Goal: Transaction & Acquisition: Purchase product/service

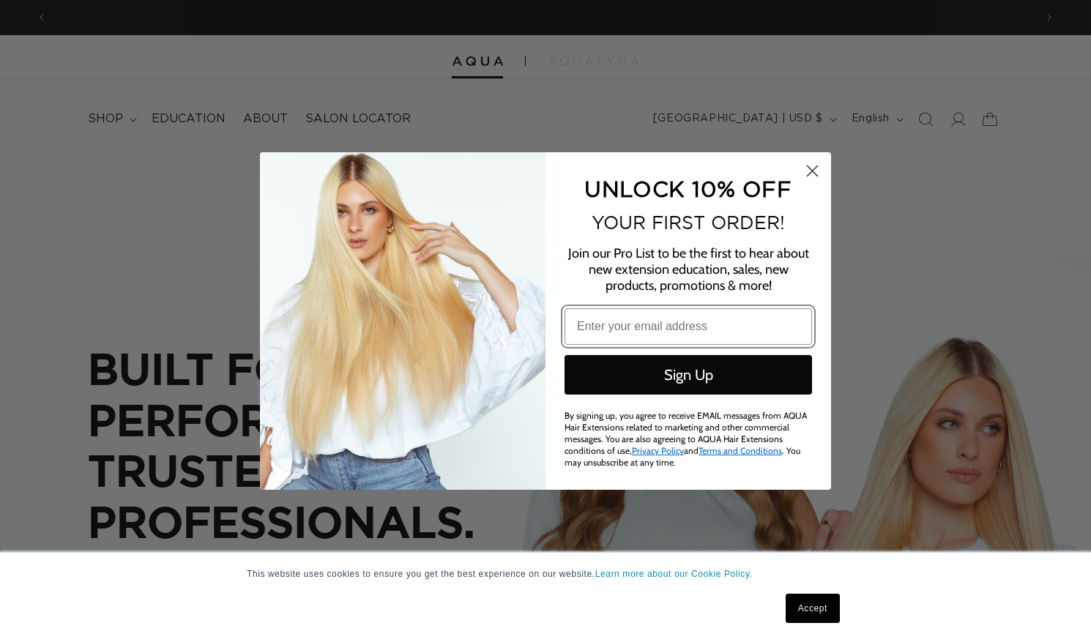
scroll to position [0, 1013]
click at [820, 176] on circle "Close dialog" at bounding box center [812, 171] width 24 height 24
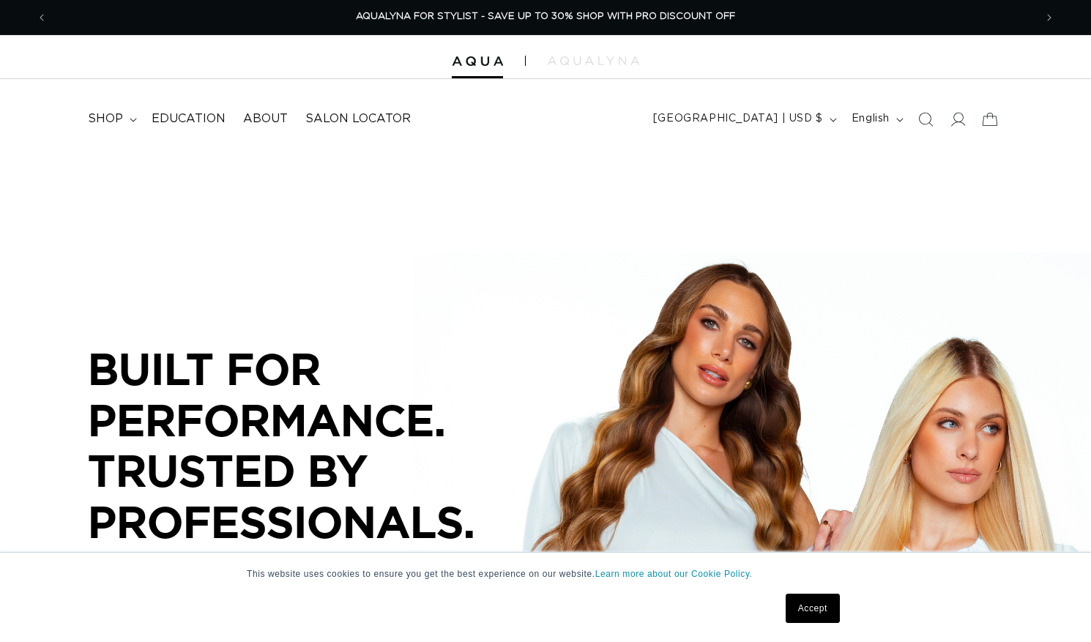
scroll to position [0, 0]
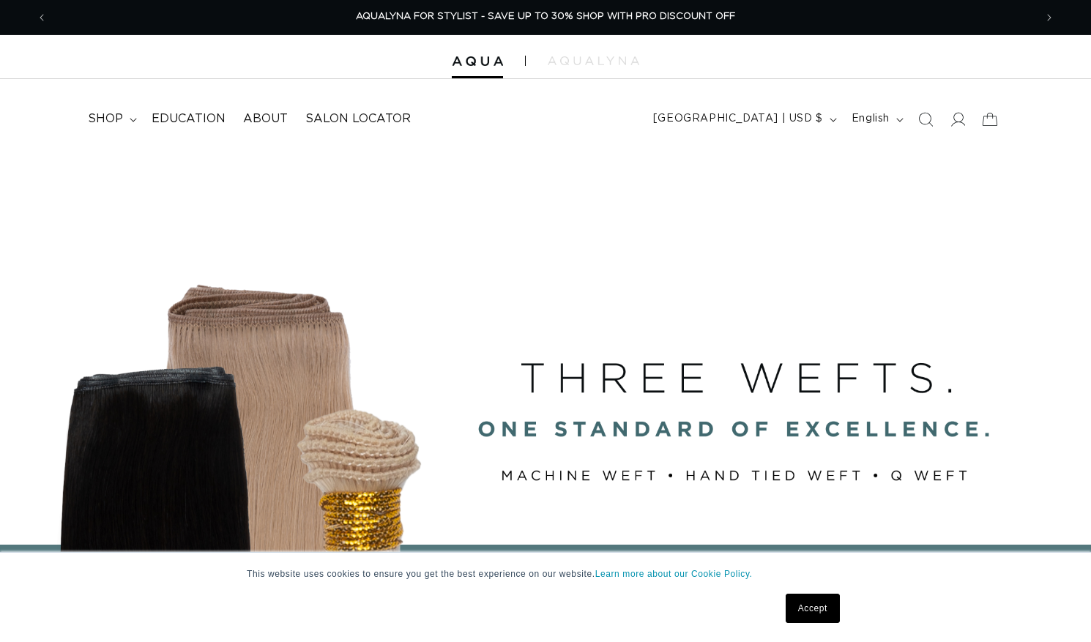
click at [827, 605] on link "Accept" at bounding box center [812, 608] width 54 height 29
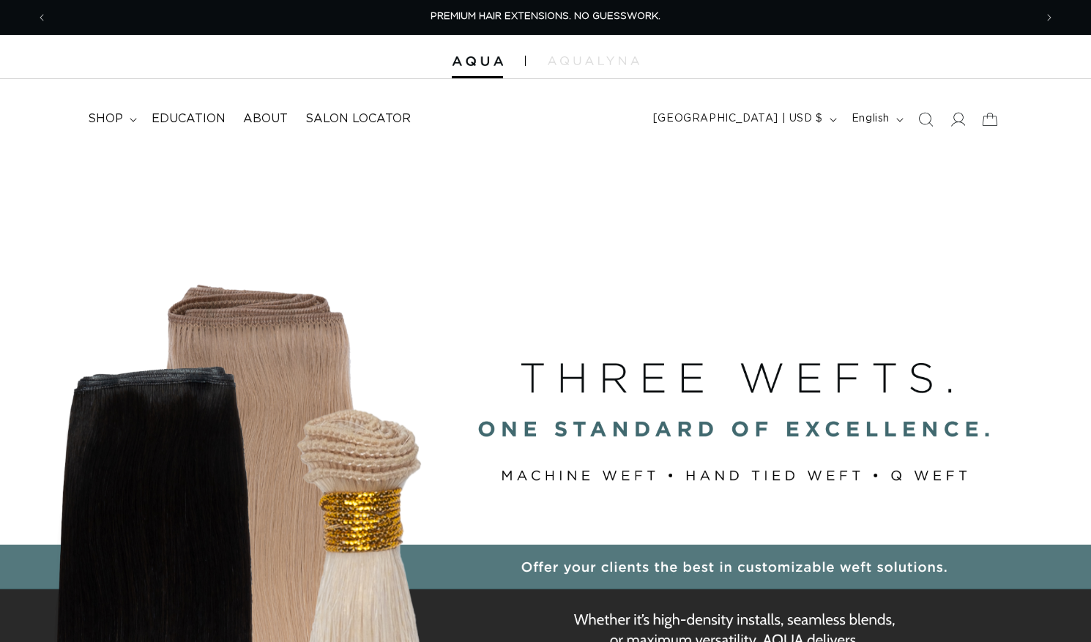
click at [881, 122] on span "English" at bounding box center [870, 118] width 38 height 15
click at [788, 111] on span "[GEOGRAPHIC_DATA] | USD $" at bounding box center [738, 118] width 170 height 15
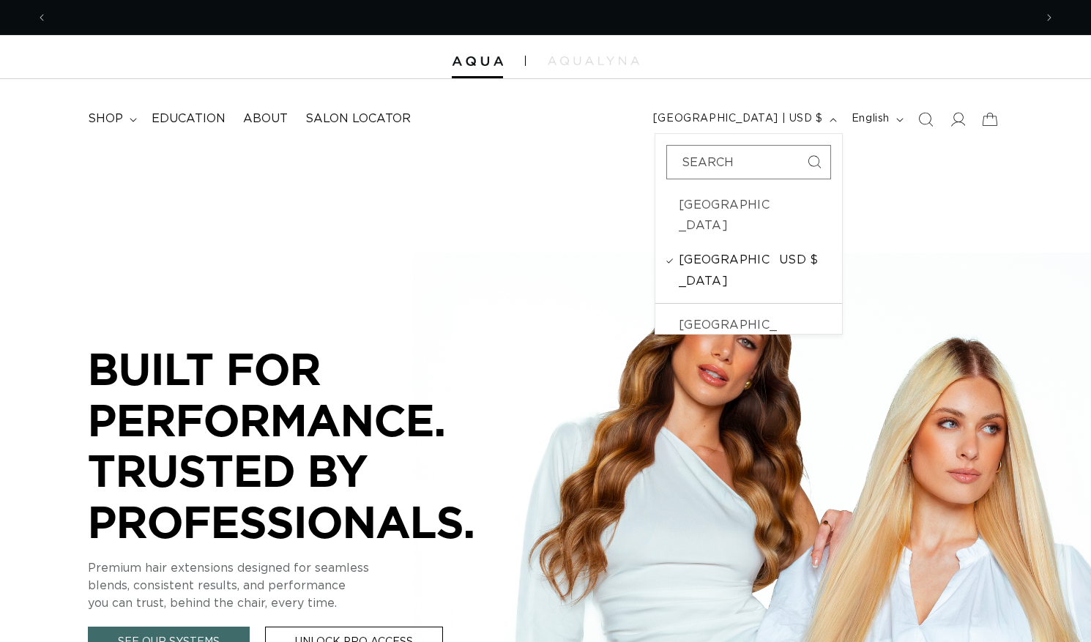
click at [724, 250] on span "[GEOGRAPHIC_DATA]" at bounding box center [727, 271] width 97 height 42
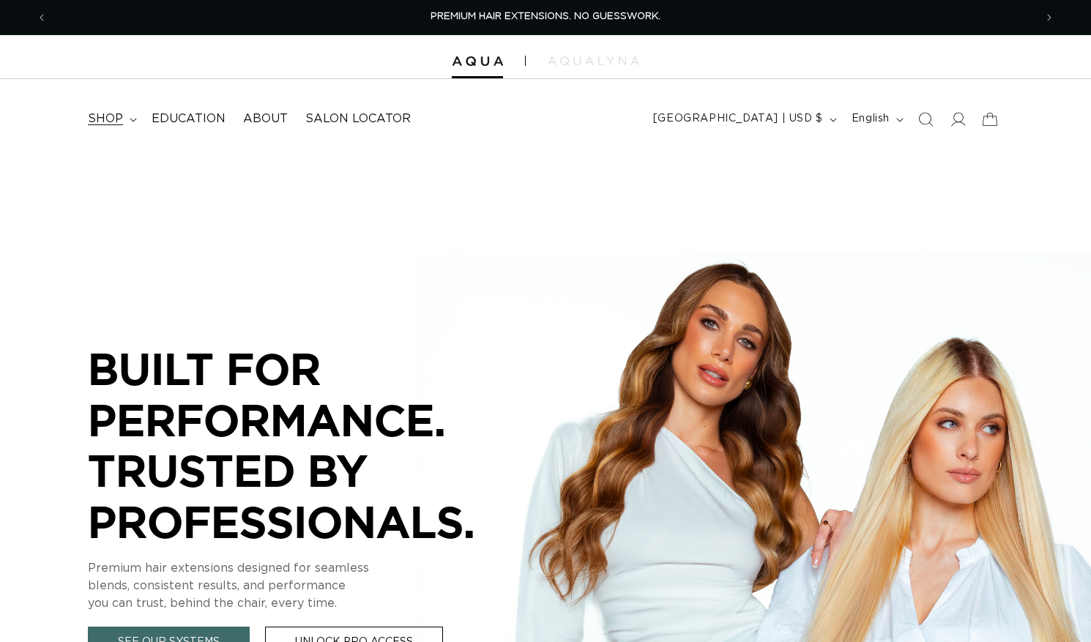
click at [102, 121] on span "shop" at bounding box center [105, 118] width 35 height 15
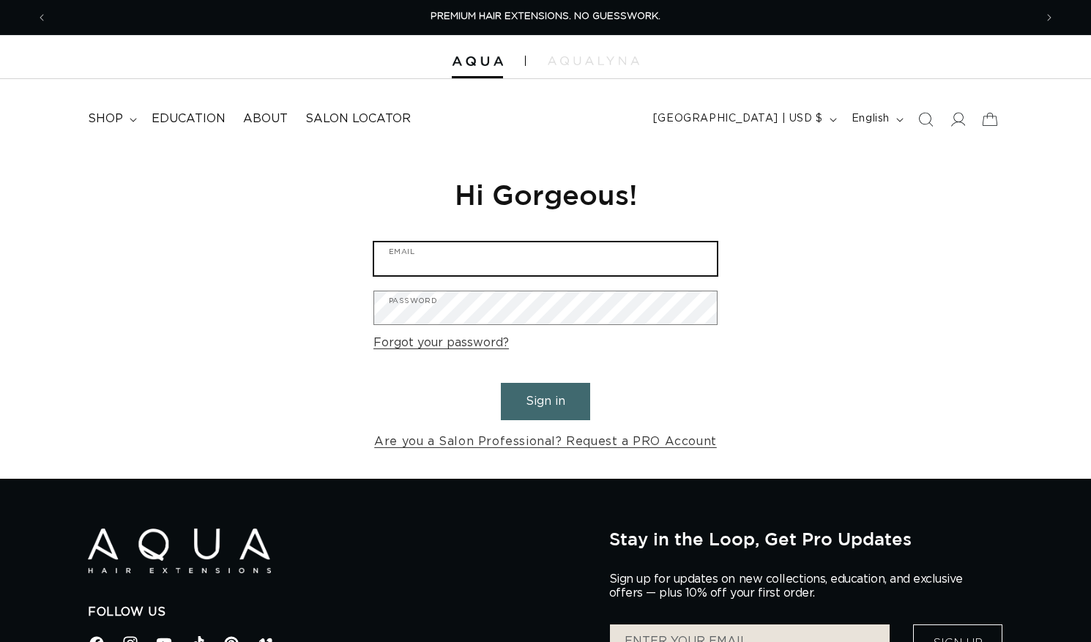
type input "[EMAIL_ADDRESS][DOMAIN_NAME]"
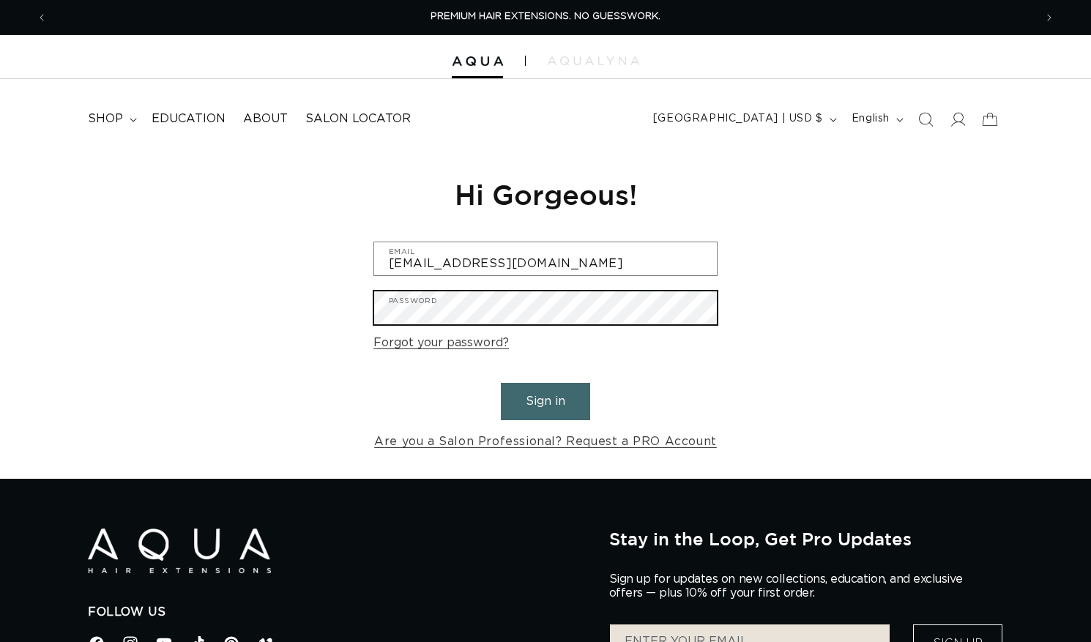
scroll to position [0, 1]
click at [539, 391] on button "Sign in" at bounding box center [545, 401] width 89 height 37
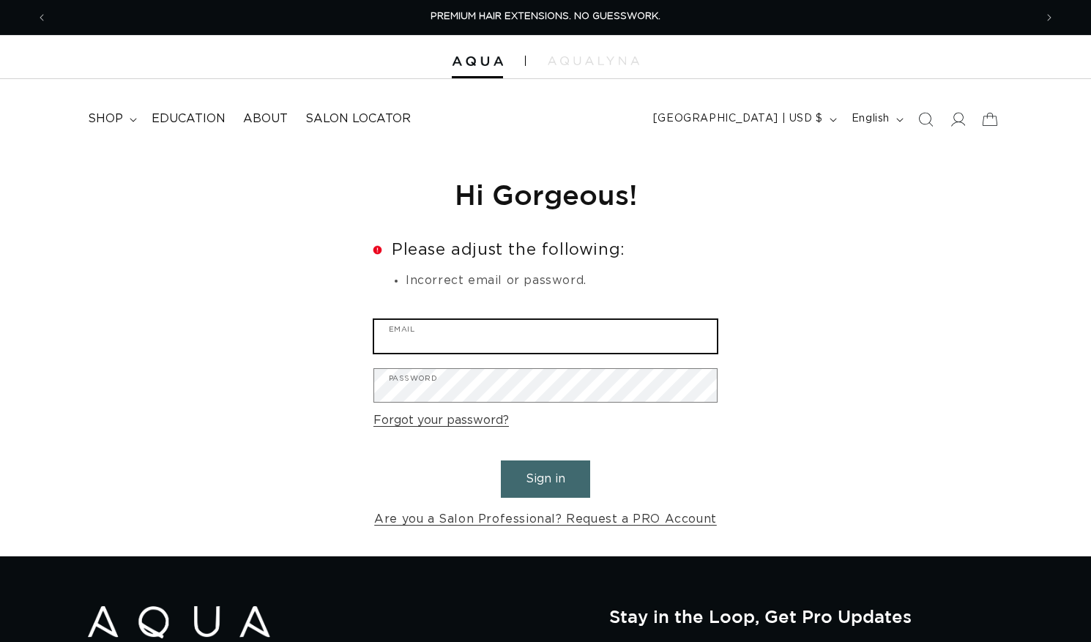
type input "itsninaxo@gmail.com"
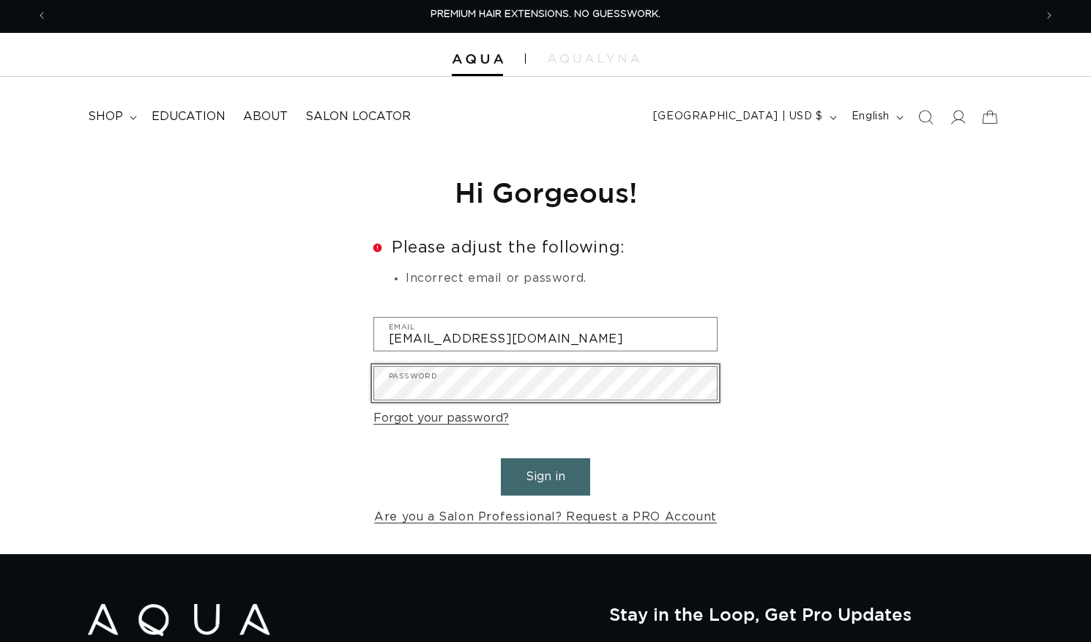
scroll to position [2, 1]
click at [542, 485] on button "Sign in" at bounding box center [545, 476] width 89 height 37
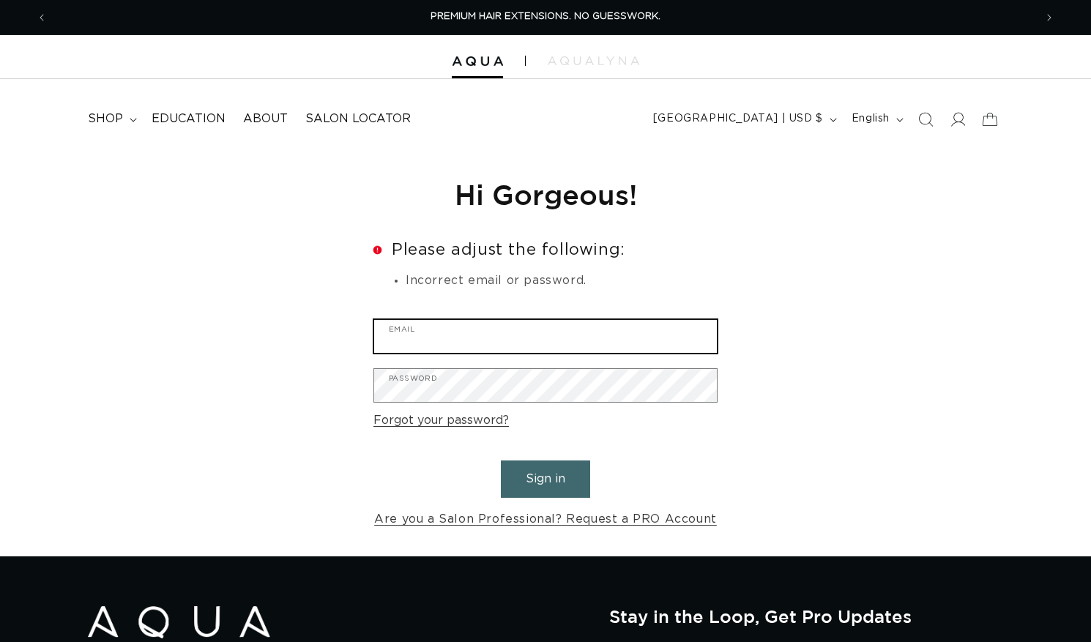
type input "[EMAIL_ADDRESS][DOMAIN_NAME]"
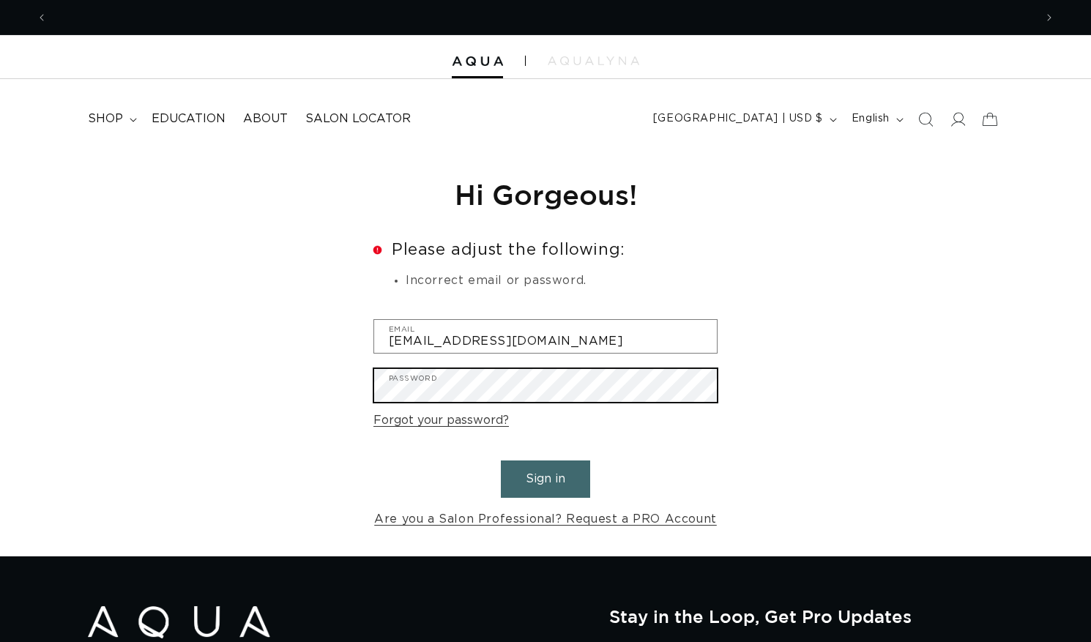
scroll to position [0, 1013]
click at [351, 367] on div "Reset your password We will send you an email to reset your password Email Subm…" at bounding box center [545, 353] width 1091 height 406
click at [545, 477] on button "Sign in" at bounding box center [545, 478] width 89 height 37
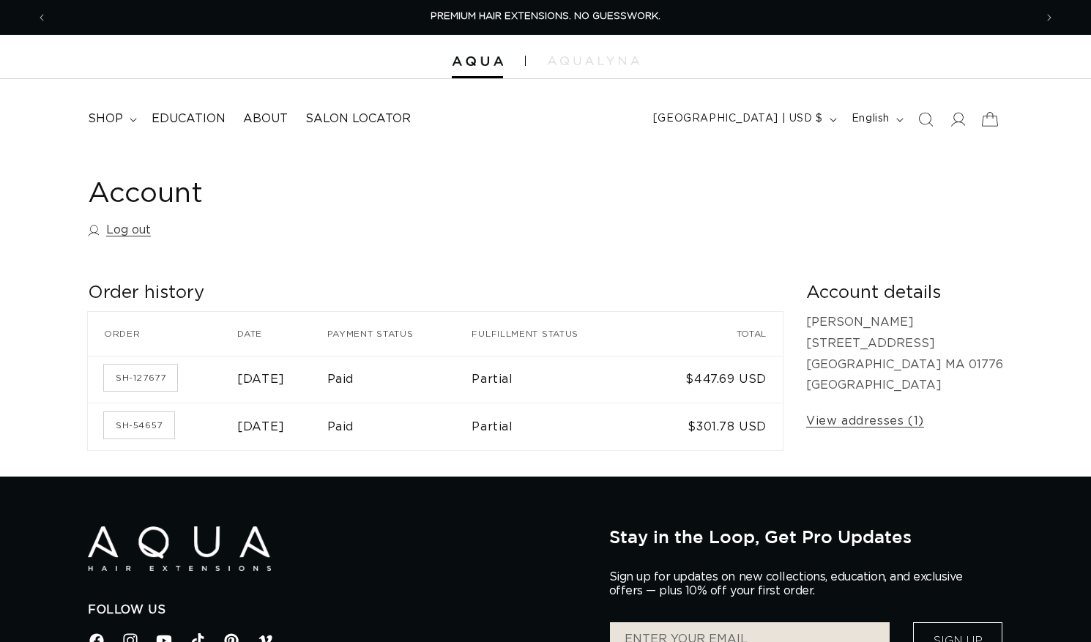
click at [997, 121] on icon at bounding box center [989, 119] width 34 height 34
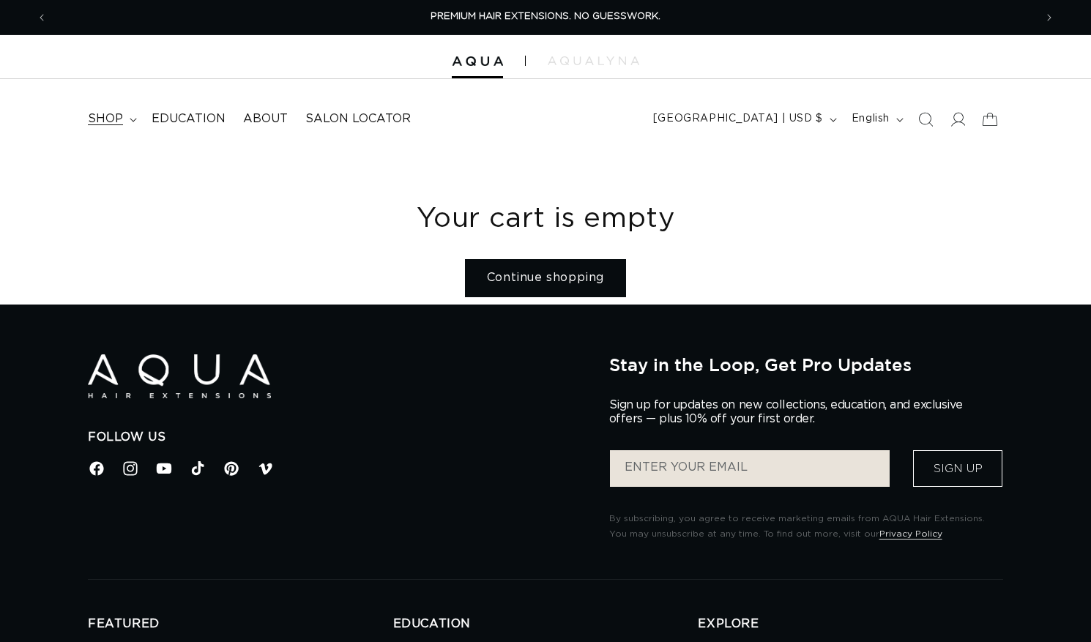
click at [97, 116] on span "shop" at bounding box center [105, 118] width 35 height 15
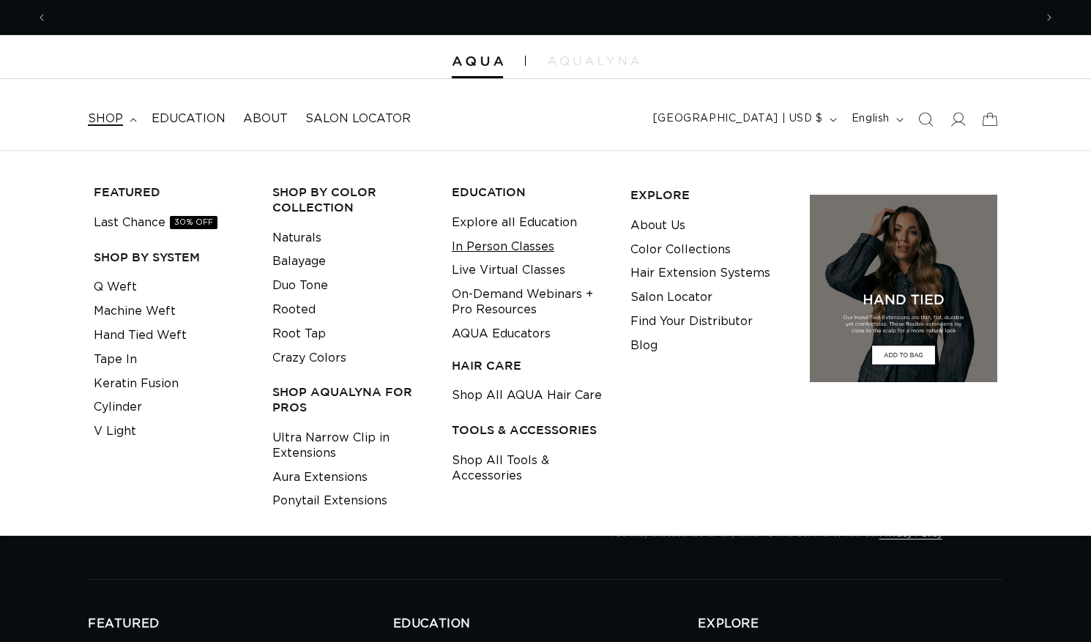
scroll to position [0, 2026]
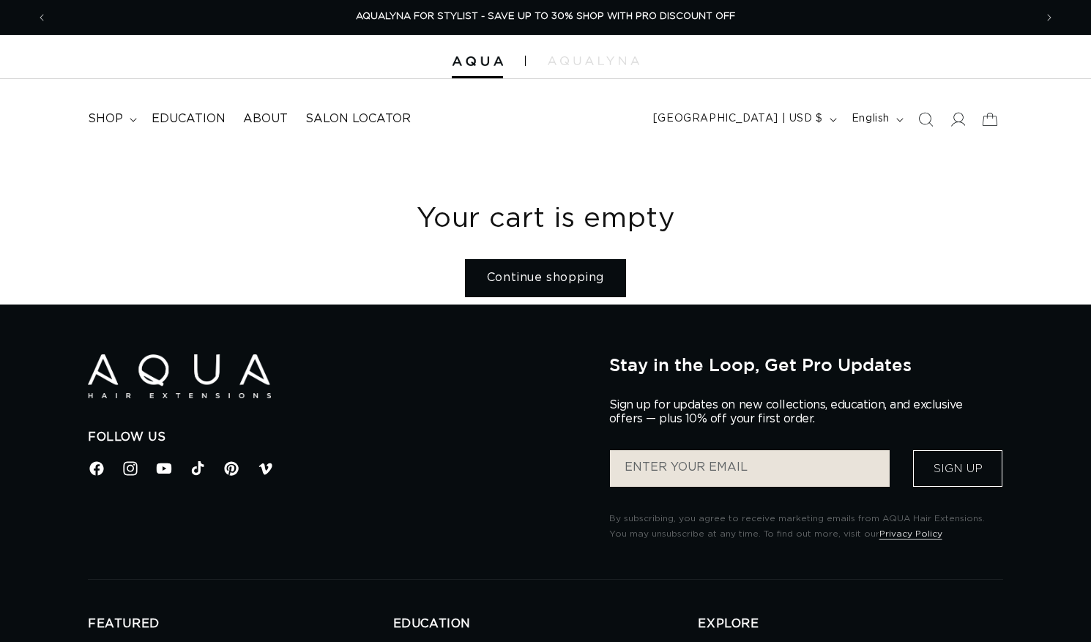
drag, startPoint x: 931, startPoint y: 120, endPoint x: 894, endPoint y: 119, distance: 36.6
click at [931, 120] on icon "Search" at bounding box center [925, 119] width 15 height 15
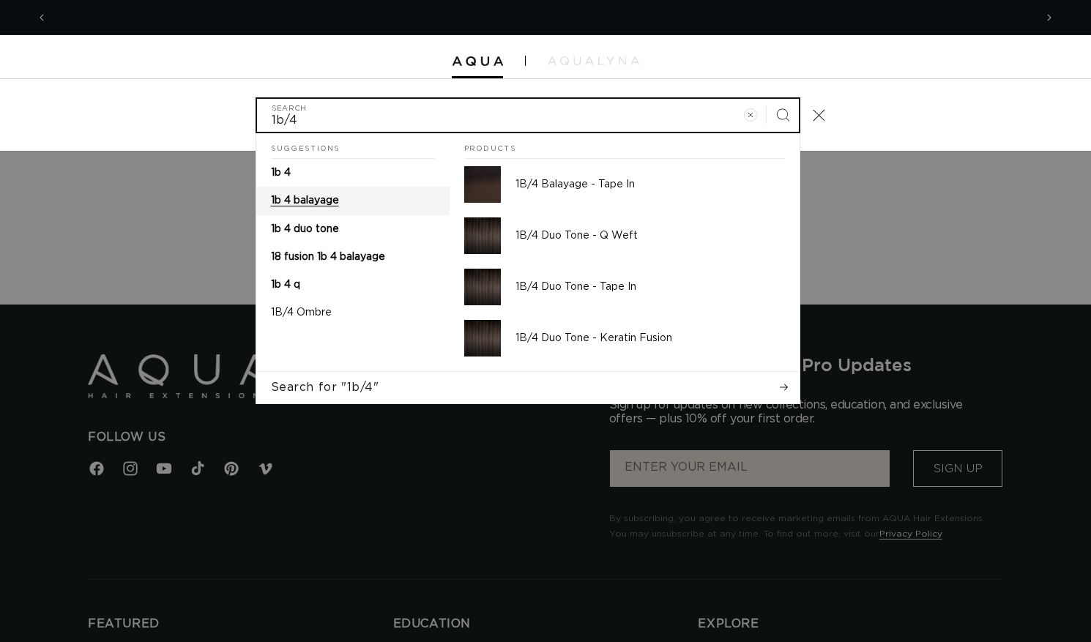
scroll to position [0, 1013]
type input "1b/4"
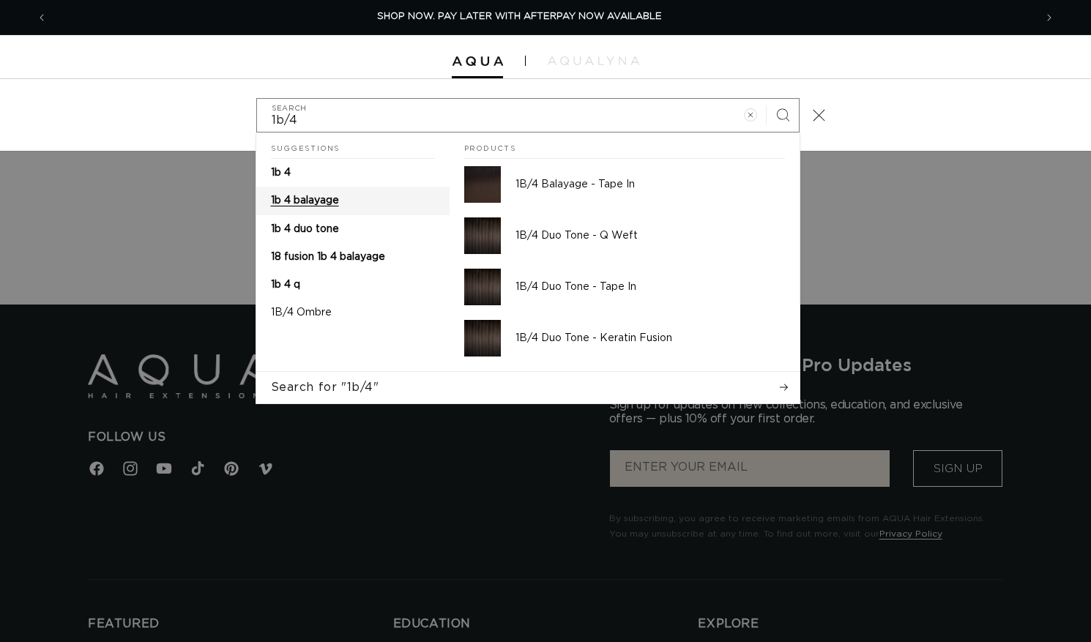
click at [334, 195] on span "1b 4 balayage" at bounding box center [305, 200] width 68 height 10
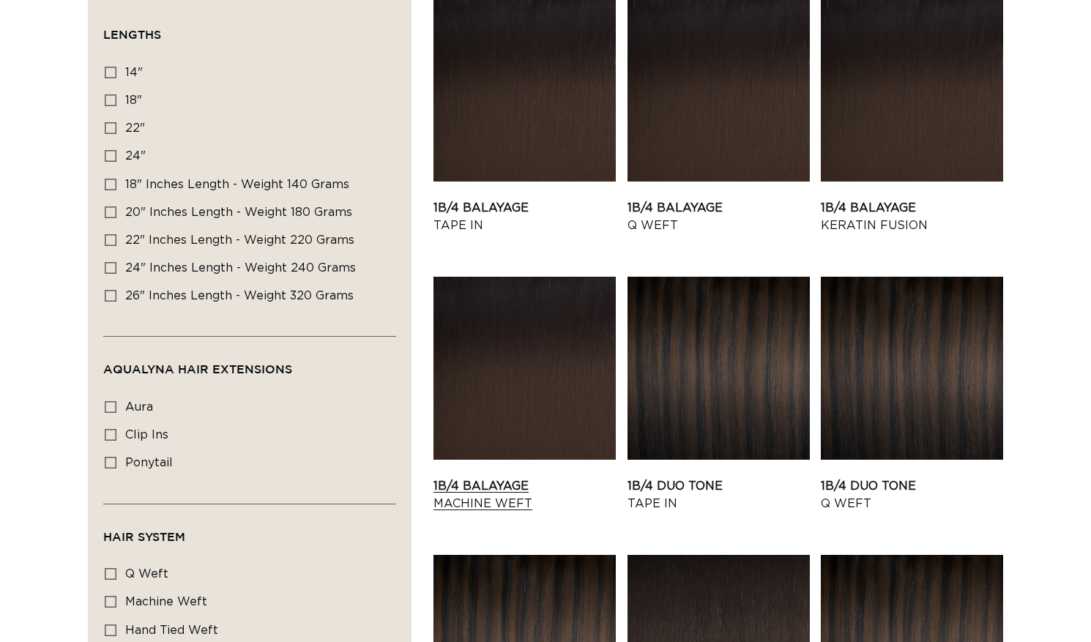
scroll to position [356, 1]
click at [513, 501] on link "1B/4 Balayage Machine Weft" at bounding box center [524, 494] width 182 height 35
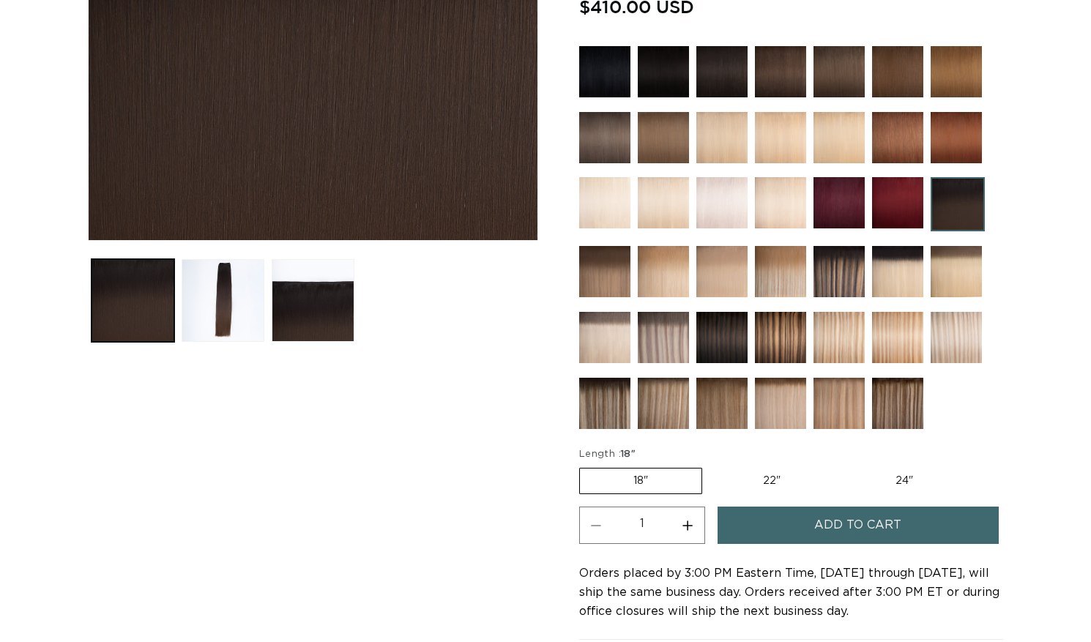
scroll to position [414, 0]
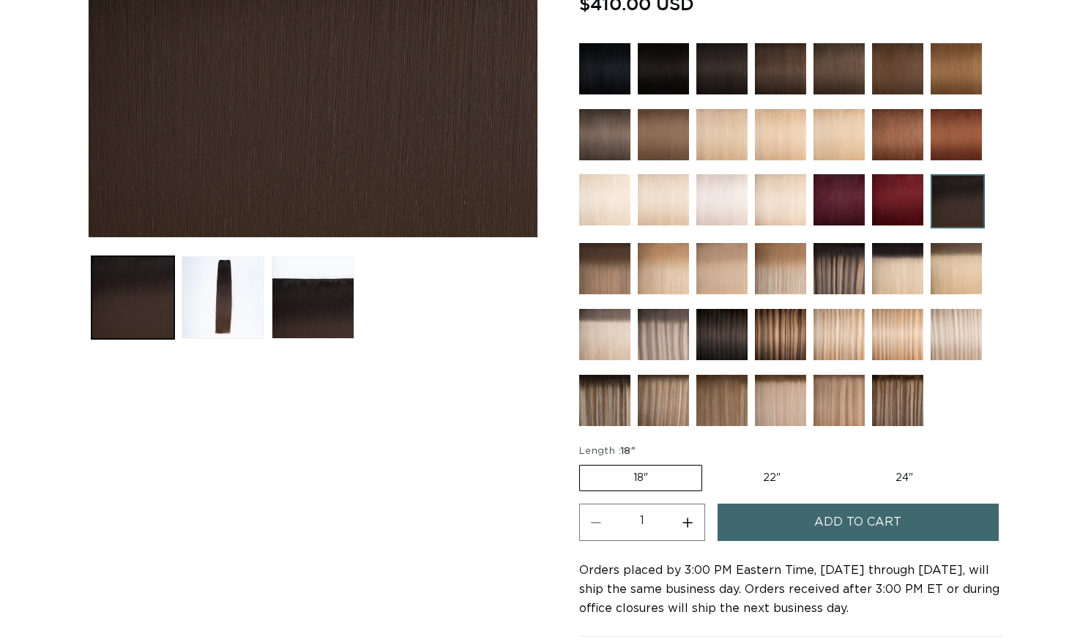
click at [769, 479] on label "22" Variant sold out or unavailable" at bounding box center [771, 478] width 124 height 25
click at [710, 463] on input "22" Variant sold out or unavailable" at bounding box center [709, 462] width 1 height 1
radio input "true"
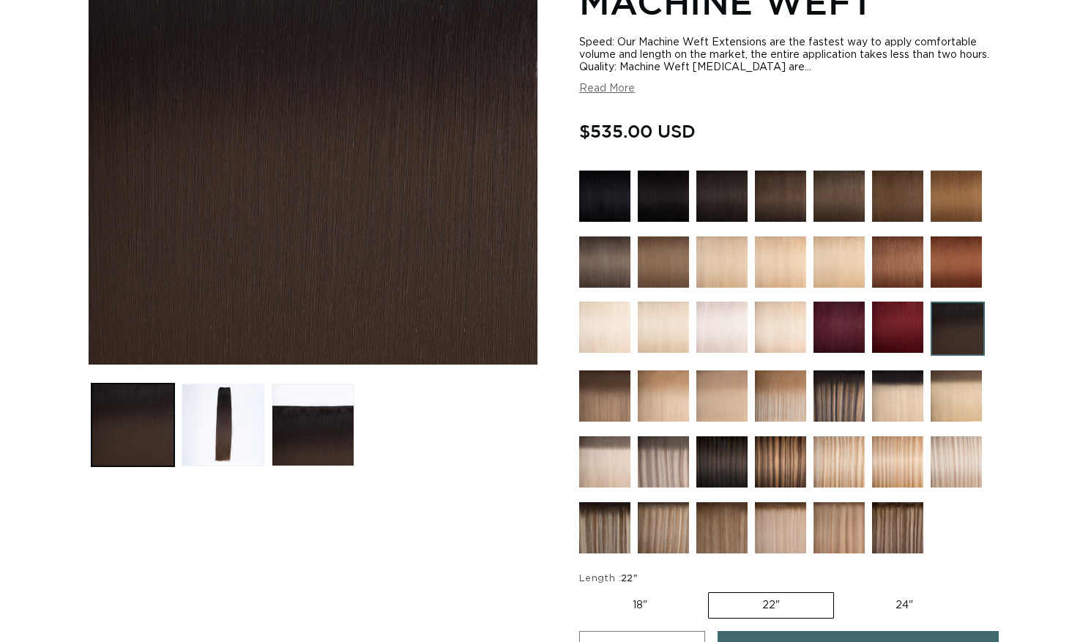
scroll to position [0, 2026]
click at [891, 600] on label "24" Variant sold out or unavailable" at bounding box center [904, 605] width 124 height 25
click at [842, 590] on input "24" Variant sold out or unavailable" at bounding box center [841, 589] width 1 height 1
radio input "true"
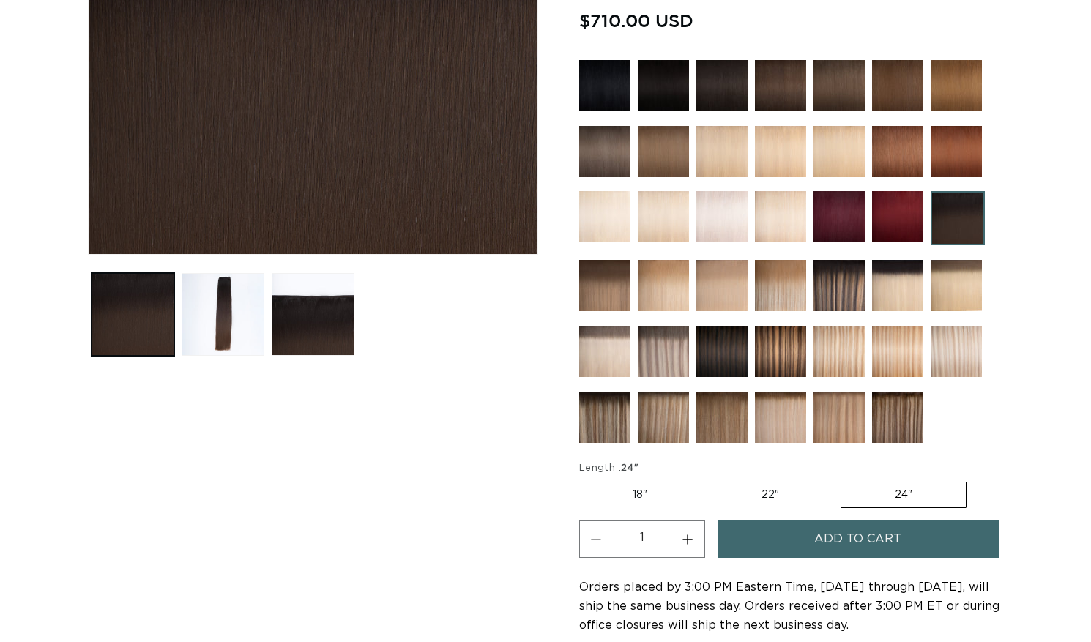
scroll to position [0, 1013]
click at [855, 541] on span "Add to cart" at bounding box center [857, 538] width 87 height 37
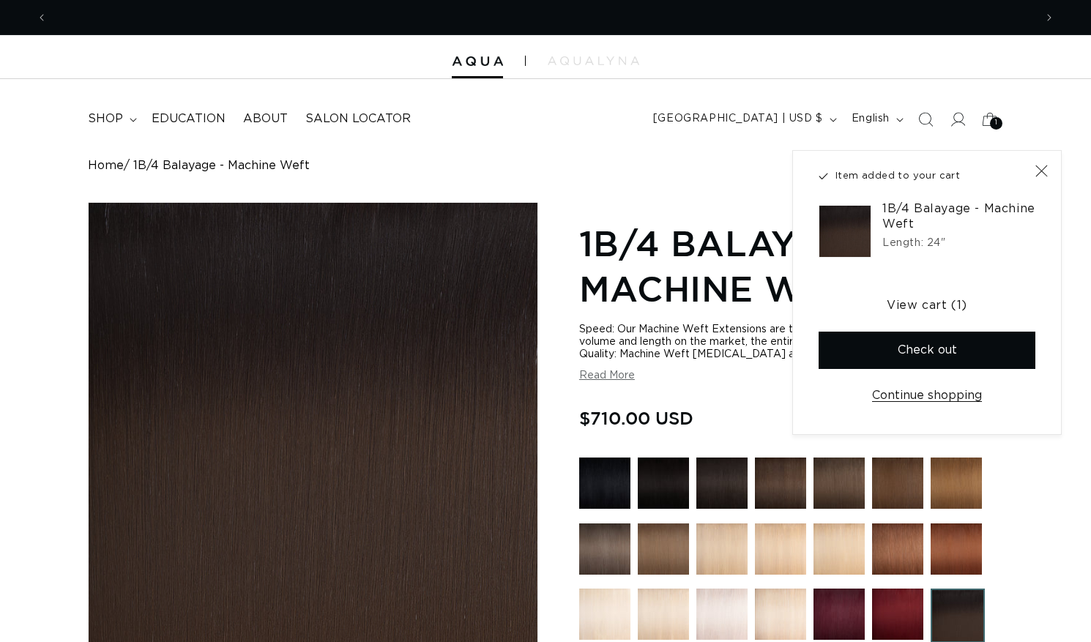
scroll to position [0, 2026]
click at [974, 348] on button "Check out" at bounding box center [926, 350] width 217 height 37
click at [976, 361] on button "Check out" at bounding box center [926, 350] width 217 height 37
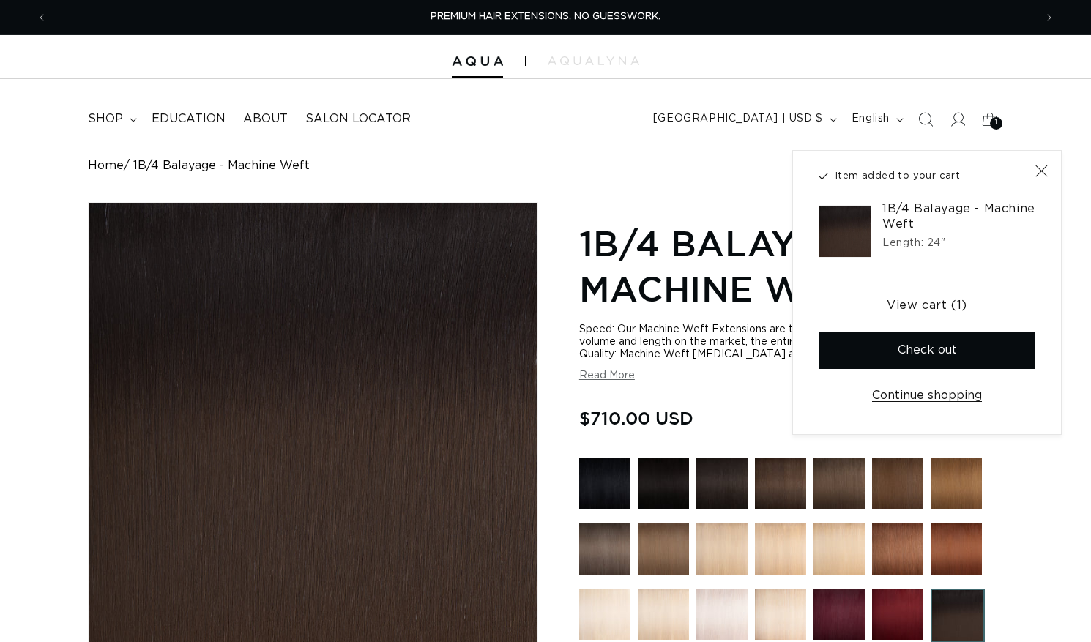
drag, startPoint x: 1039, startPoint y: 170, endPoint x: 1029, endPoint y: 176, distance: 11.8
click at [1039, 170] on icon "Close" at bounding box center [1041, 171] width 12 height 12
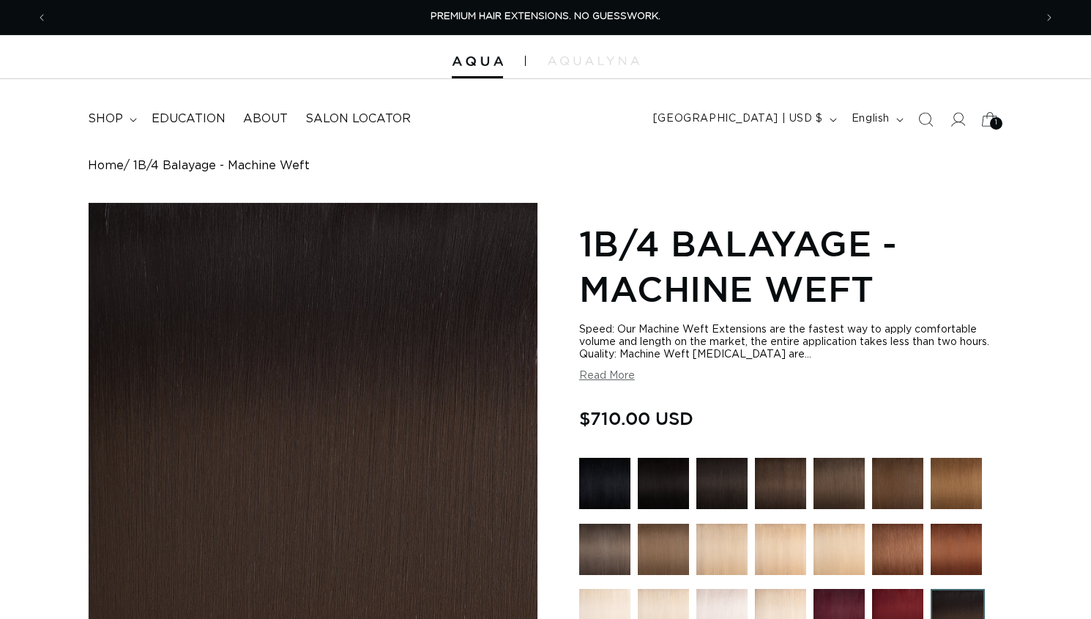
click at [990, 119] on div "1 1 item" at bounding box center [996, 123] width 12 height 12
